Goal: Find specific page/section: Find specific page/section

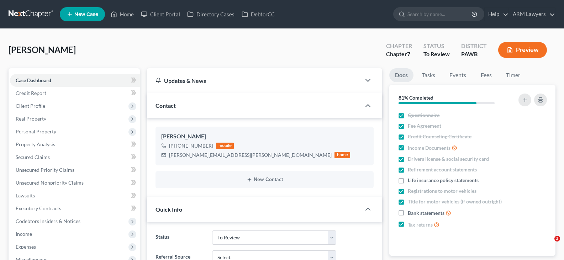
select select "20"
click at [35, 17] on link at bounding box center [32, 14] width 46 height 13
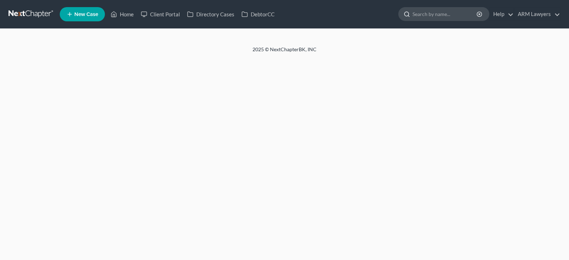
click at [436, 15] on input "search" at bounding box center [445, 13] width 65 height 13
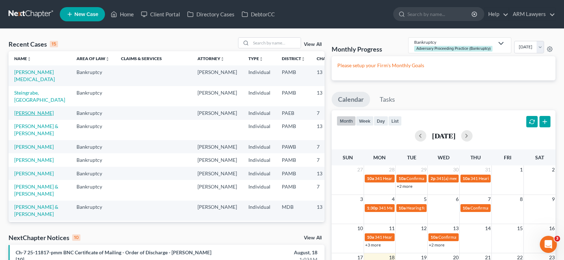
click at [22, 111] on link "Hosten, Ayesha" at bounding box center [33, 113] width 39 height 6
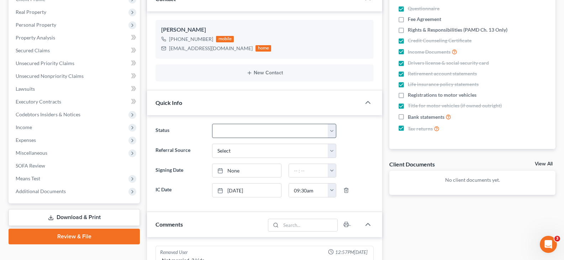
scroll to position [53, 0]
click at [226, 125] on select "Answer Due Awaiting Confirmation Awaiting Discharge Confirmed Could Not Contact…" at bounding box center [274, 131] width 124 height 14
select select "13"
click at [245, 135] on select "Answer Due Awaiting Confirmation Awaiting Discharge Confirmed Could Not Contact…" at bounding box center [274, 131] width 124 height 14
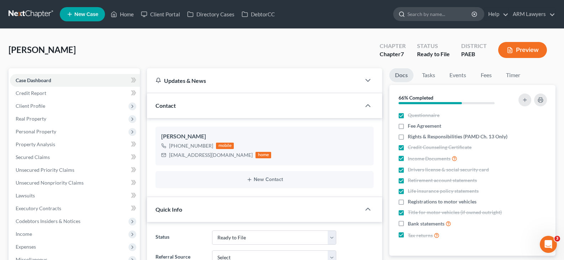
click at [442, 14] on input "search" at bounding box center [439, 13] width 65 height 13
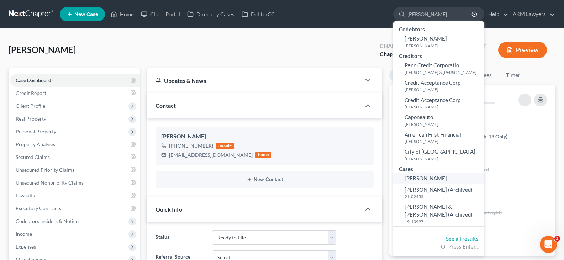
type input "pearson"
click at [437, 176] on span "Pearson, Robert" at bounding box center [426, 178] width 42 height 6
select select "10"
